Goal: Task Accomplishment & Management: Complete application form

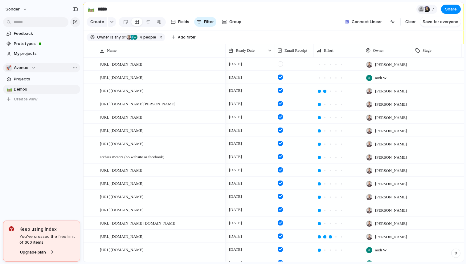
click at [29, 71] on button "🚀 Avenue" at bounding box center [41, 67] width 77 height 9
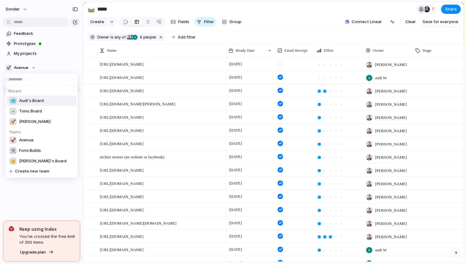
click at [31, 101] on span "Audi's Board" at bounding box center [31, 101] width 25 height 6
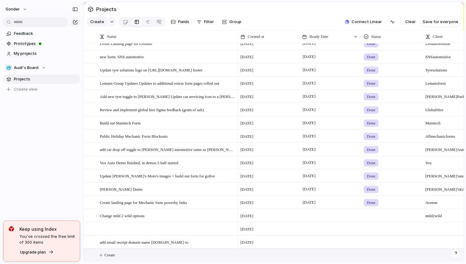
click at [129, 250] on button "Create" at bounding box center [282, 255] width 384 height 13
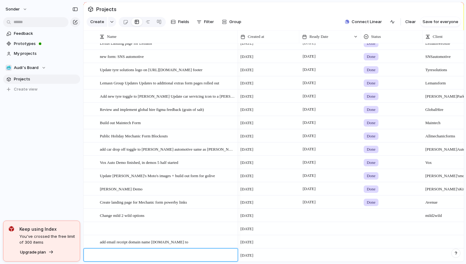
click at [131, 252] on textarea at bounding box center [167, 256] width 134 height 8
type textarea "**********"
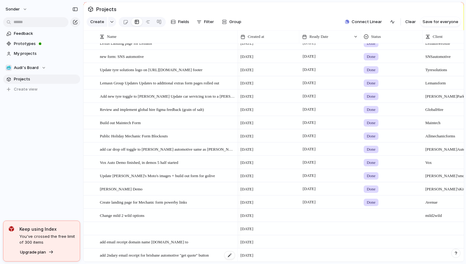
click at [164, 253] on span "add 2ndary email receipt for brisbane automotive ''get quote'' button" at bounding box center [154, 255] width 109 height 7
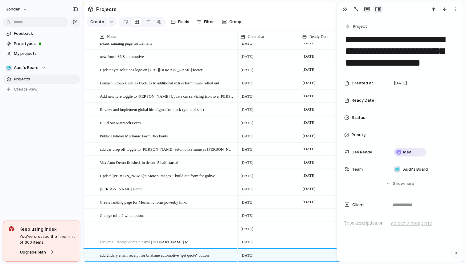
click at [370, 230] on div at bounding box center [401, 239] width 112 height 39
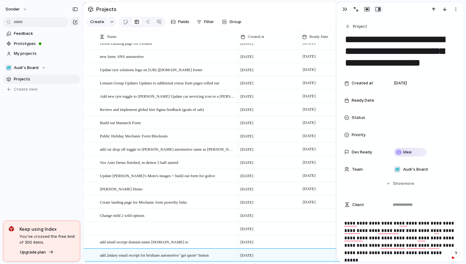
scroll to position [8, 0]
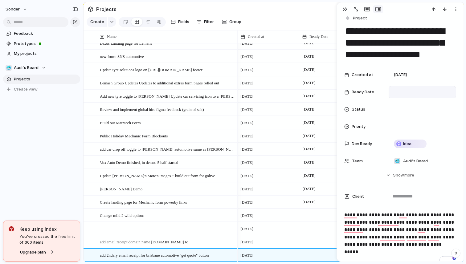
click at [404, 89] on div at bounding box center [423, 92] width 62 height 7
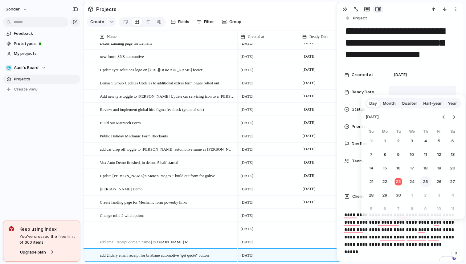
click at [424, 181] on button "25" at bounding box center [425, 181] width 11 height 11
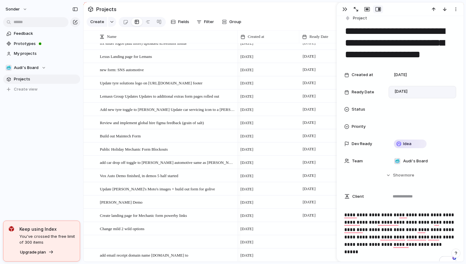
scroll to position [760, 0]
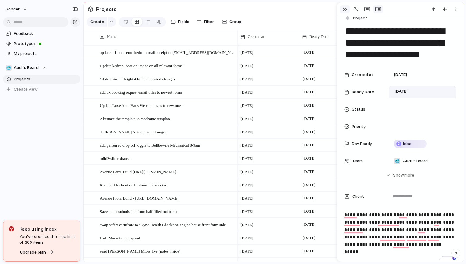
click at [345, 8] on div "button" at bounding box center [345, 9] width 5 height 5
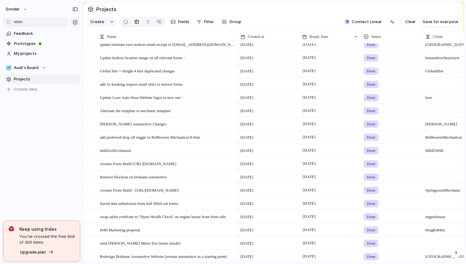
scroll to position [795, 0]
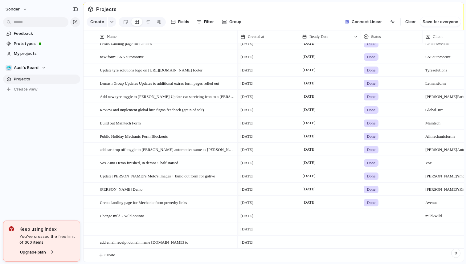
click at [309, 245] on div at bounding box center [331, 242] width 62 height 13
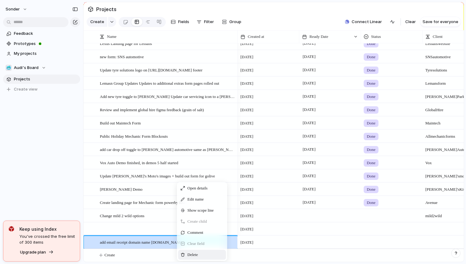
click at [198, 255] on span "Delete" at bounding box center [193, 255] width 10 height 6
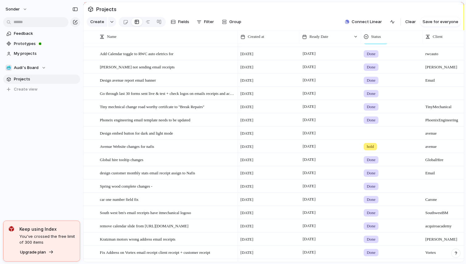
scroll to position [0, 0]
